Goal: Task Accomplishment & Management: Complete application form

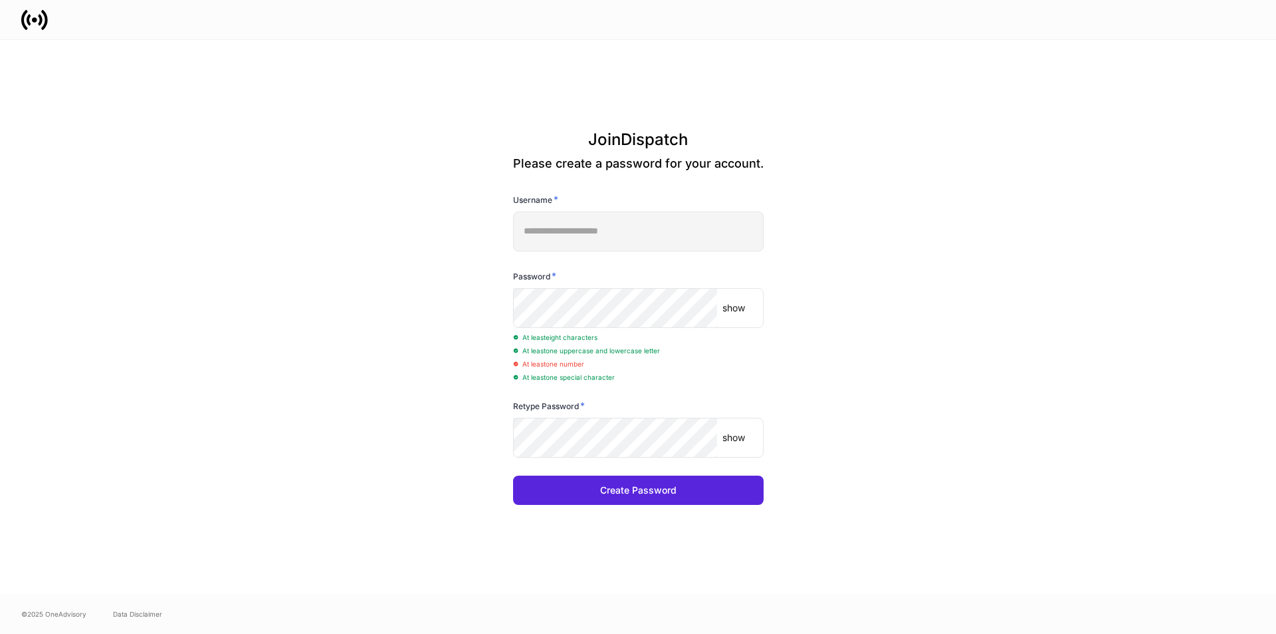
click at [735, 309] on p "show" at bounding box center [734, 307] width 23 height 13
click at [733, 437] on p "show" at bounding box center [734, 437] width 23 height 13
click at [655, 491] on div "Create Password" at bounding box center [638, 489] width 76 height 13
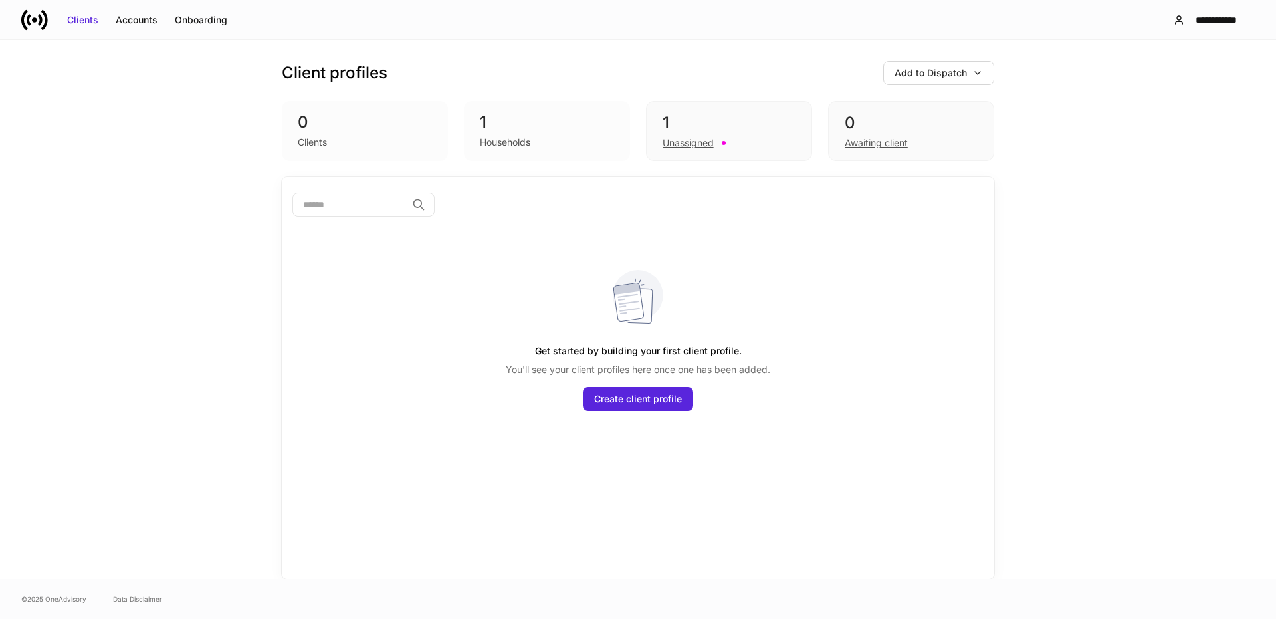
click at [842, 70] on div "Client profiles Add to Dispatch" at bounding box center [638, 73] width 713 height 24
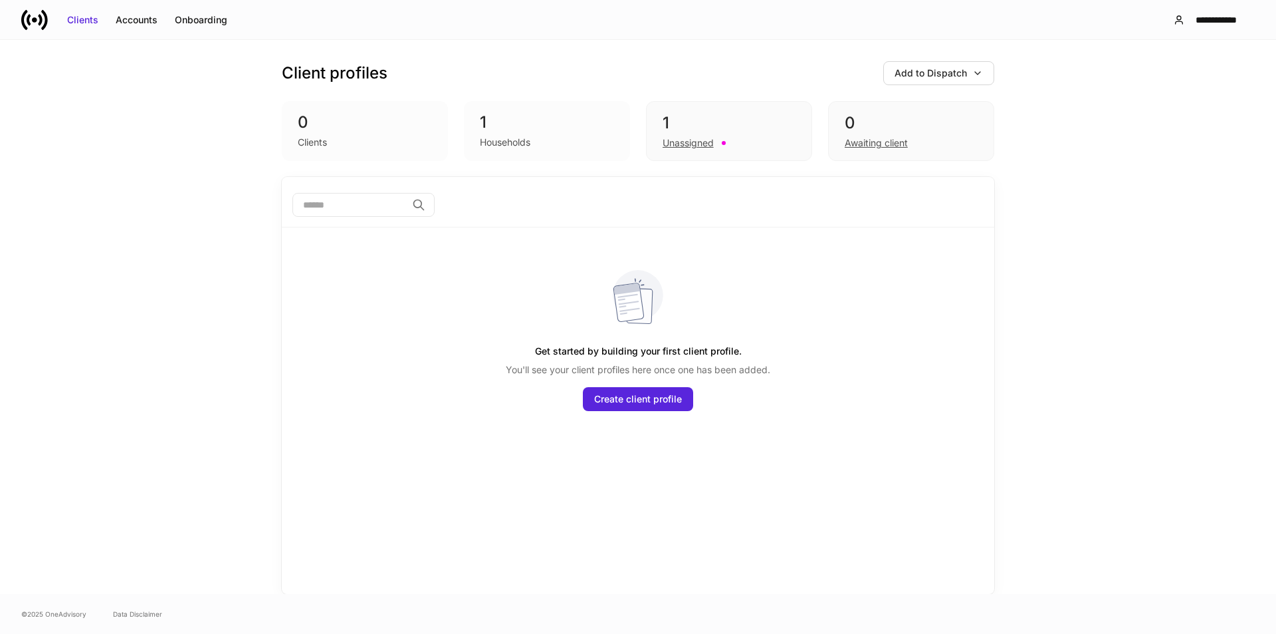
click at [106, 153] on div "Client profiles Add to Dispatch 0 Clients 1 Households 1 Unassigned 0 Awaiting …" at bounding box center [638, 317] width 1276 height 554
